Goal: Check status: Check status

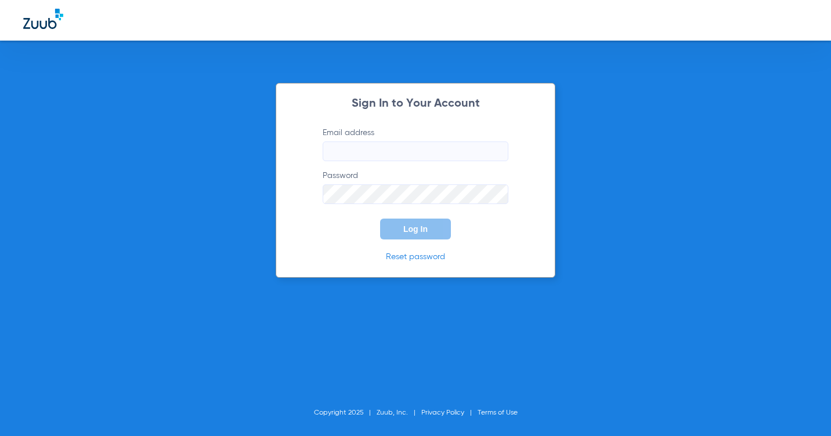
type input "[EMAIL_ADDRESS][DOMAIN_NAME]"
click at [418, 236] on button "Log In" at bounding box center [415, 229] width 71 height 21
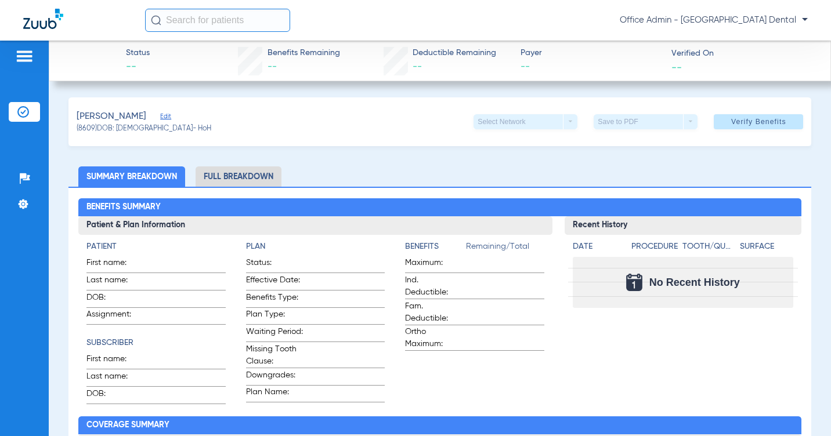
click at [27, 107] on img at bounding box center [23, 112] width 12 height 12
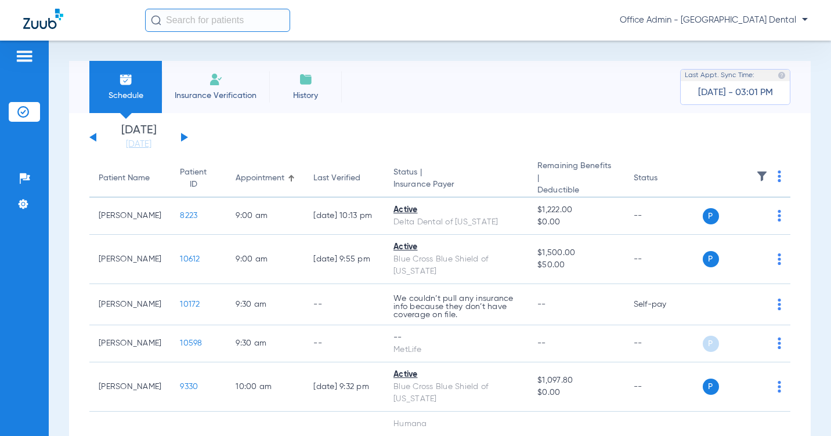
click at [182, 136] on button at bounding box center [184, 137] width 7 height 9
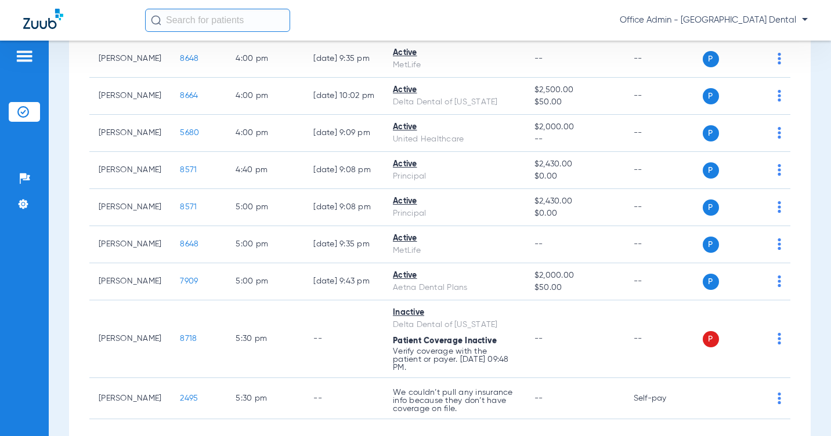
scroll to position [811, 0]
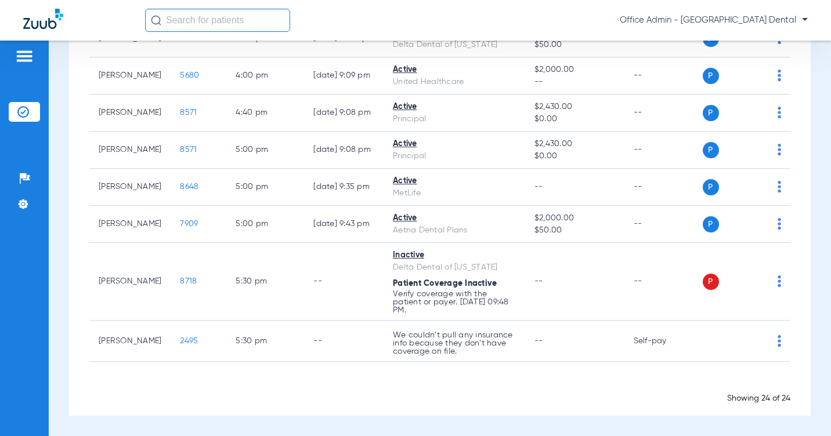
click at [814, 227] on div "Schedule Insurance Verification History Last Appt. Sync Time: Today - 03:01 PM …" at bounding box center [440, 239] width 782 height 396
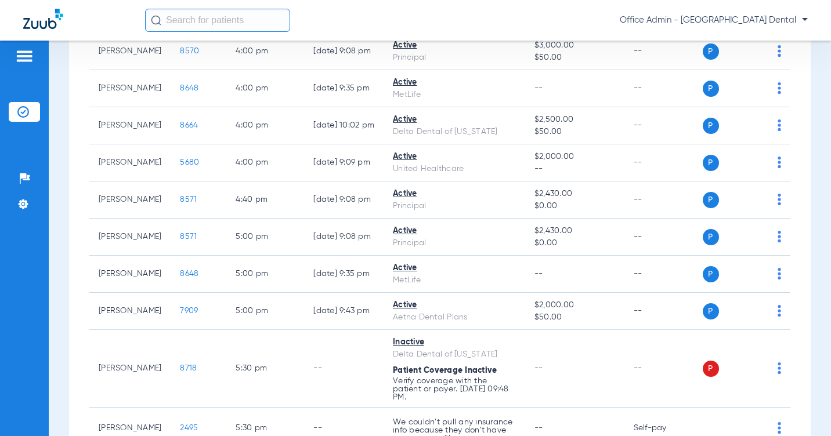
scroll to position [695, 0]
